Goal: Navigation & Orientation: Find specific page/section

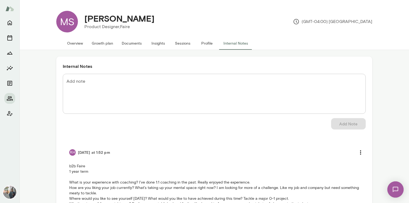
click at [8, 194] on img at bounding box center [9, 192] width 13 height 13
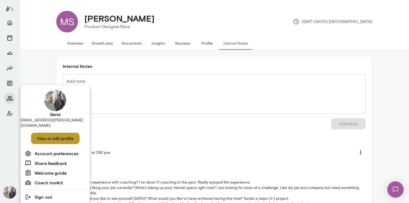
click at [46, 133] on button "View or edit profile" at bounding box center [55, 138] width 48 height 11
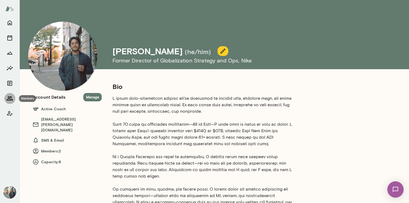
click at [11, 93] on button "Members" at bounding box center [9, 98] width 11 height 11
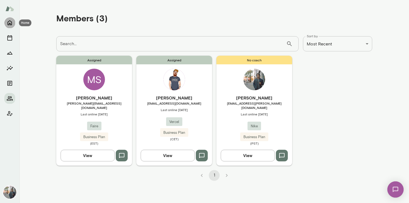
click at [8, 22] on icon "Home" at bounding box center [9, 22] width 6 height 6
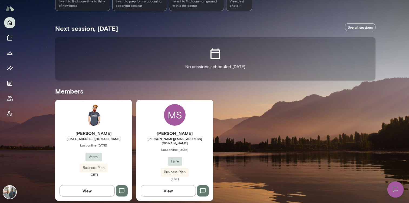
scroll to position [73, 0]
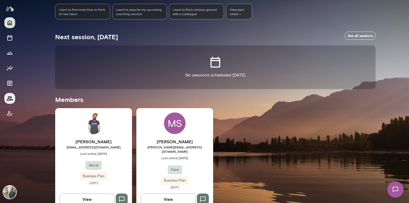
click at [12, 98] on icon "Members" at bounding box center [9, 98] width 6 height 6
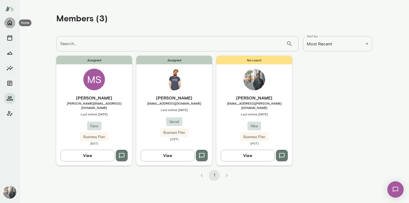
click at [9, 22] on icon "Home" at bounding box center [9, 22] width 6 height 6
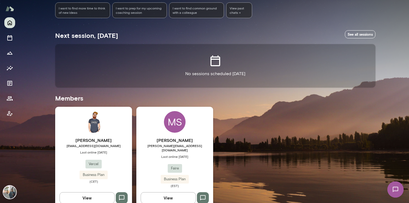
scroll to position [82, 0]
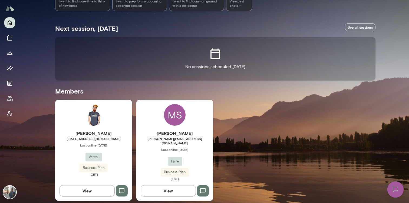
click at [240, 132] on div "[PERSON_NAME] [EMAIL_ADDRESS][DOMAIN_NAME] Last online [DATE] Vercel Business P…" at bounding box center [215, 150] width 320 height 101
click at [9, 96] on icon "Members" at bounding box center [10, 98] width 6 height 4
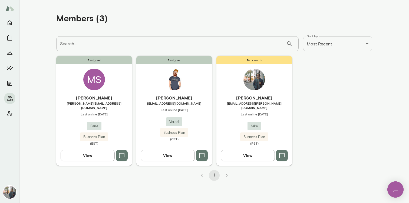
click at [311, 0] on div "**********" at bounding box center [204, 0] width 409 height 0
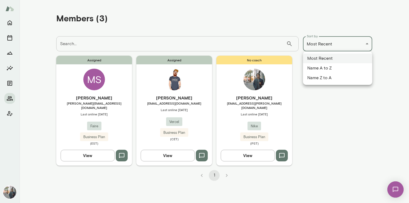
click at [313, 68] on li "Name A to Z" at bounding box center [337, 68] width 69 height 10
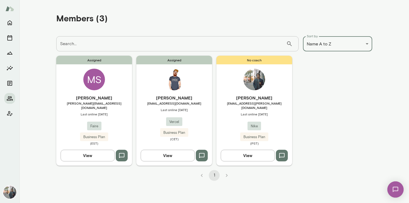
click at [324, 0] on div "Members (3) Search... ​ Search... Sort by Name A to Z ******** Sort by Assigned…" at bounding box center [204, 0] width 409 height 0
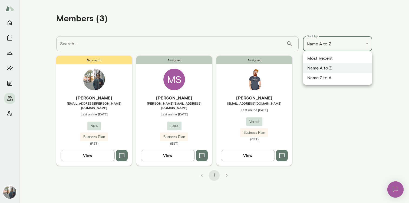
click at [316, 57] on li "Most Recent" at bounding box center [337, 59] width 69 height 10
type input "**********"
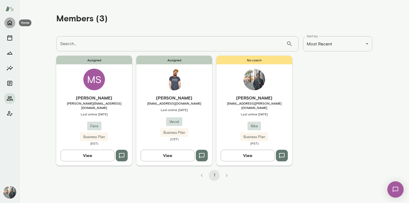
click at [10, 24] on icon "Home" at bounding box center [10, 23] width 4 height 5
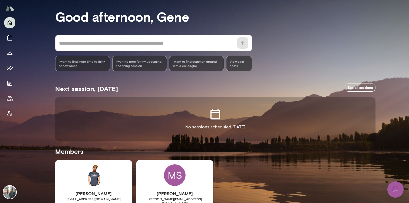
scroll to position [82, 0]
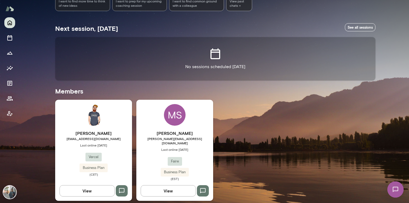
click at [296, 105] on div "[PERSON_NAME] [EMAIL_ADDRESS][DOMAIN_NAME] Last online [DATE] Vercel Business P…" at bounding box center [215, 150] width 320 height 101
